Goal: Task Accomplishment & Management: Manage account settings

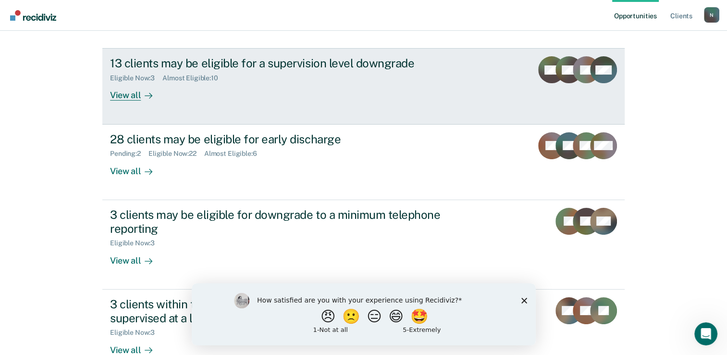
scroll to position [144, 0]
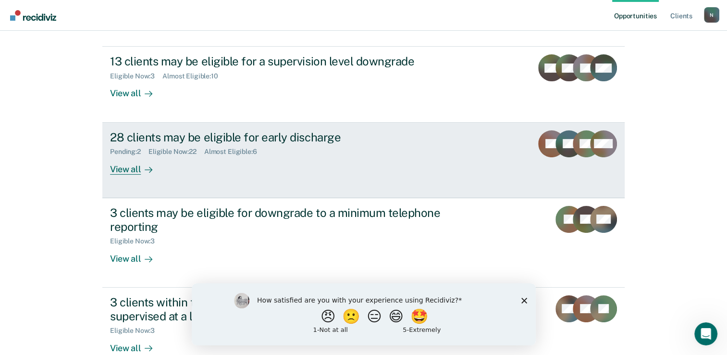
click at [132, 168] on div "View all" at bounding box center [137, 165] width 54 height 19
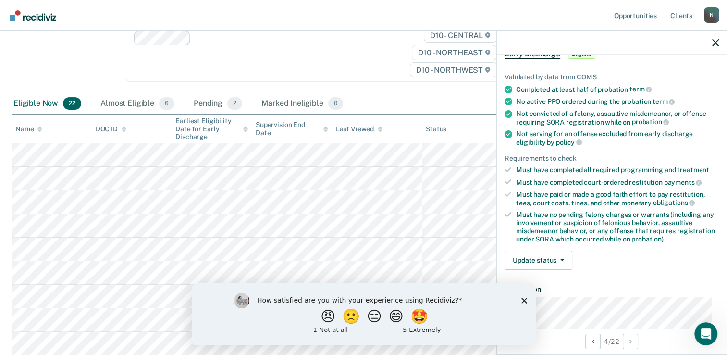
scroll to position [96, 0]
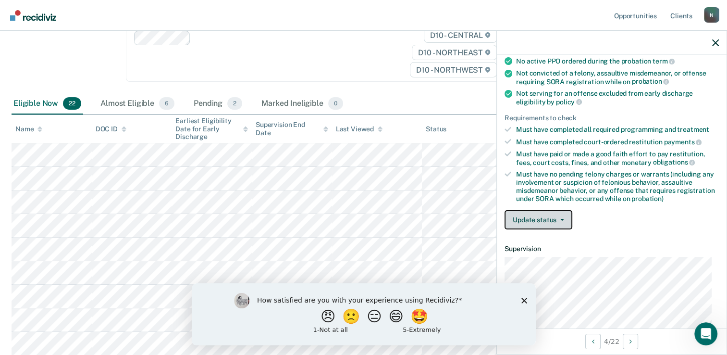
click at [559, 219] on span "button" at bounding box center [561, 220] width 8 height 2
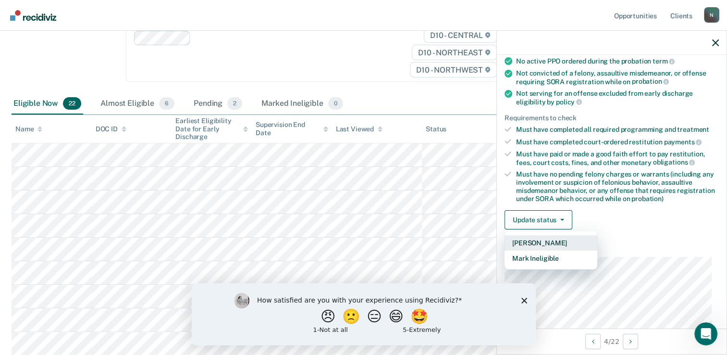
click at [547, 239] on button "[PERSON_NAME]" at bounding box center [551, 242] width 93 height 15
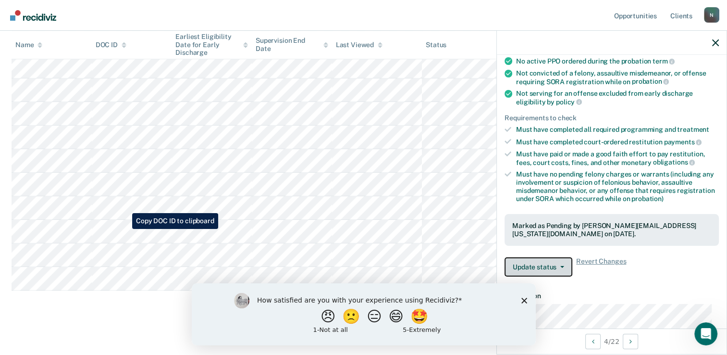
scroll to position [495, 0]
click at [544, 264] on button "Update status" at bounding box center [539, 266] width 68 height 19
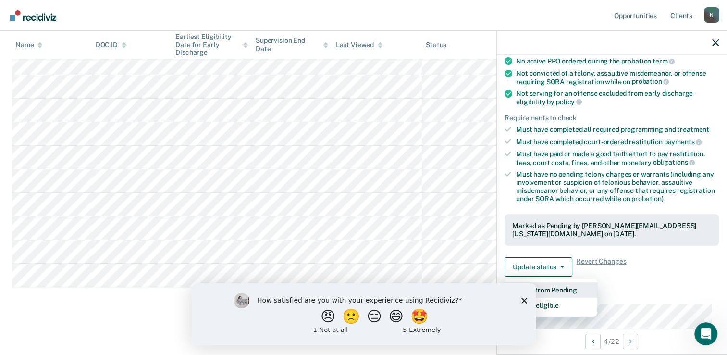
click at [546, 284] on button "Revert from Pending" at bounding box center [551, 289] width 93 height 15
